Goal: Task Accomplishment & Management: Use online tool/utility

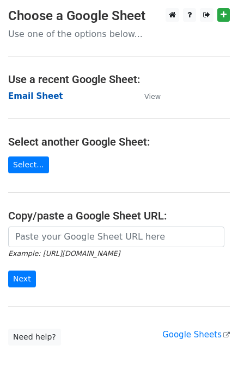
click at [28, 97] on strong "Email Sheet" at bounding box center [35, 96] width 55 height 10
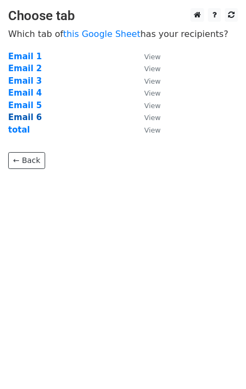
click at [29, 115] on strong "Email 6" at bounding box center [25, 118] width 34 height 10
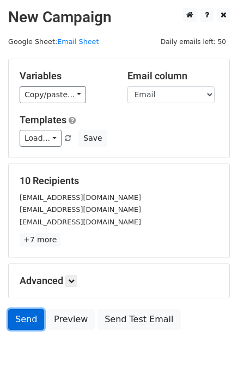
click at [26, 319] on link "Send" at bounding box center [26, 319] width 36 height 21
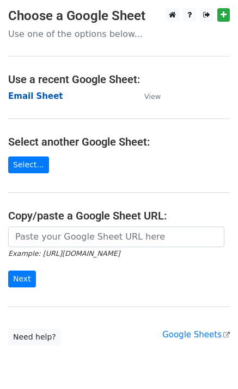
click at [42, 99] on strong "Email Sheet" at bounding box center [35, 96] width 55 height 10
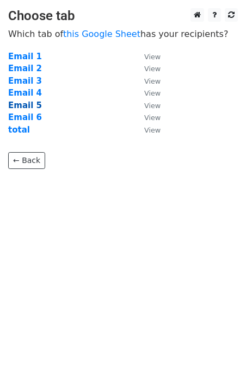
click at [21, 103] on strong "Email 5" at bounding box center [25, 106] width 34 height 10
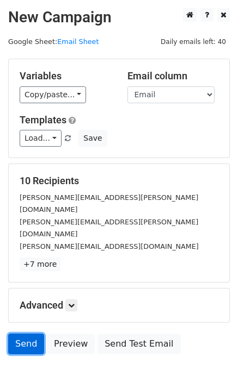
click at [30, 334] on link "Send" at bounding box center [26, 344] width 36 height 21
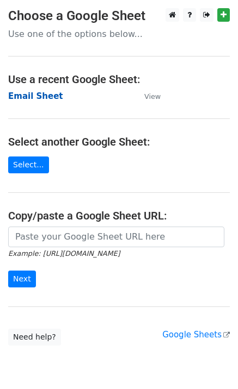
click at [39, 99] on strong "Email Sheet" at bounding box center [35, 96] width 55 height 10
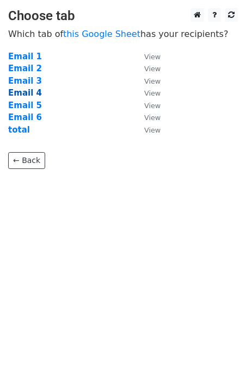
click at [22, 95] on strong "Email 4" at bounding box center [25, 93] width 34 height 10
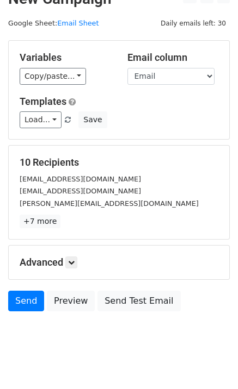
scroll to position [33, 0]
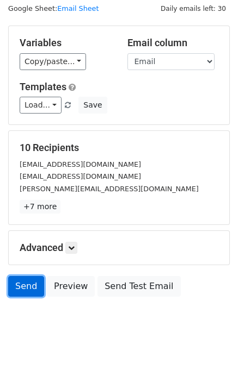
click at [29, 285] on link "Send" at bounding box center [26, 286] width 36 height 21
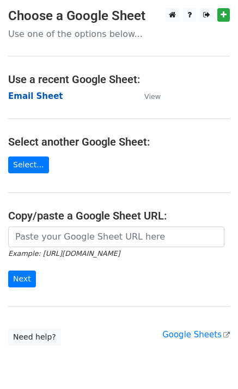
click at [40, 98] on strong "Email Sheet" at bounding box center [35, 96] width 55 height 10
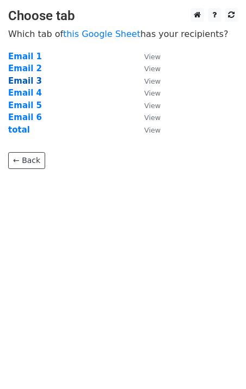
click at [22, 80] on strong "Email 3" at bounding box center [25, 81] width 34 height 10
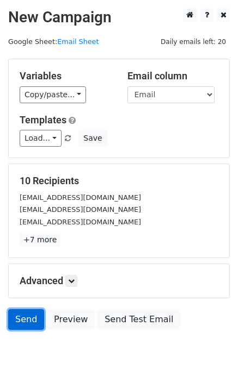
click at [27, 315] on link "Send" at bounding box center [26, 319] width 36 height 21
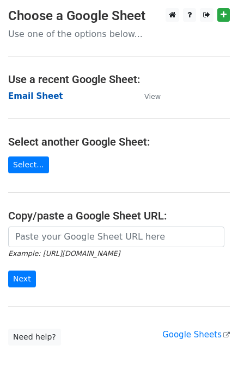
click at [36, 93] on strong "Email Sheet" at bounding box center [35, 96] width 55 height 10
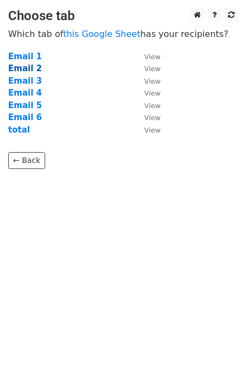
click at [15, 66] on strong "Email 2" at bounding box center [25, 69] width 34 height 10
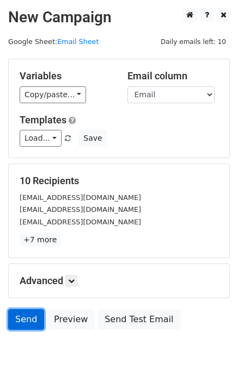
click at [27, 315] on link "Send" at bounding box center [26, 319] width 36 height 21
